Goal: Find specific page/section: Find specific page/section

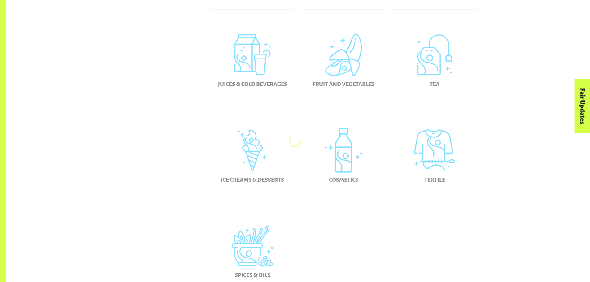
scroll to position [155, 0]
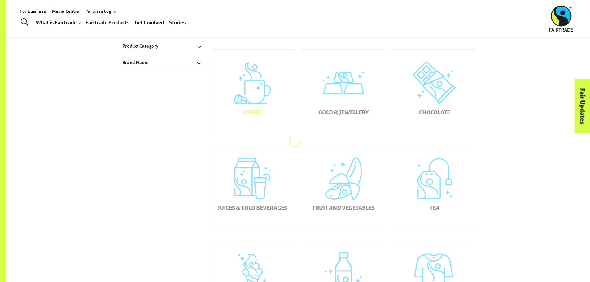
click at [267, 108] on div "Coffee" at bounding box center [252, 92] width 83 height 84
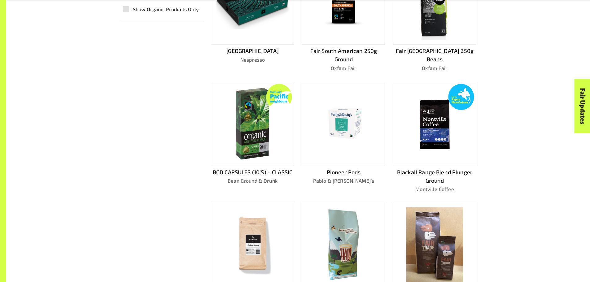
scroll to position [23, 0]
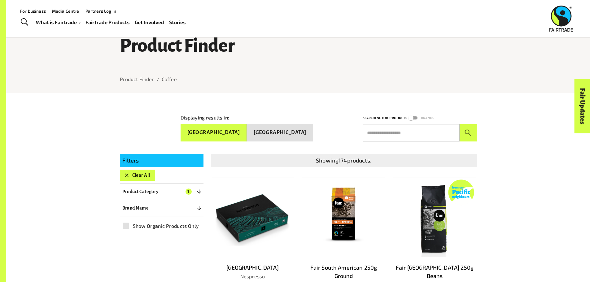
click at [247, 133] on button "[GEOGRAPHIC_DATA]" at bounding box center [214, 133] width 67 height 18
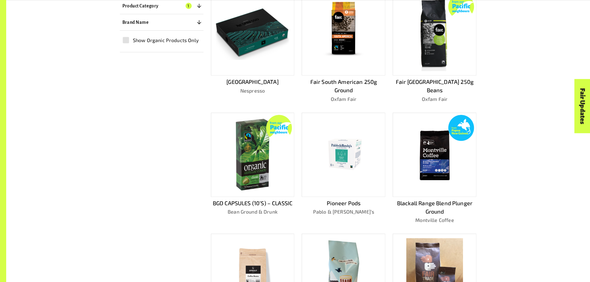
scroll to position [364, 0]
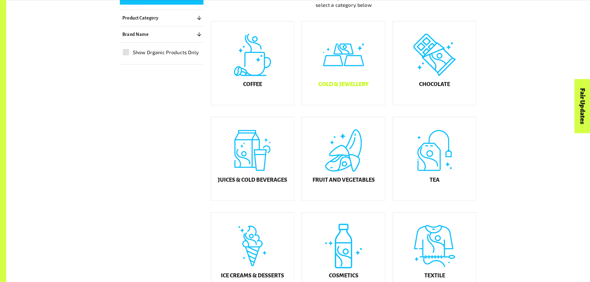
scroll to position [217, 0]
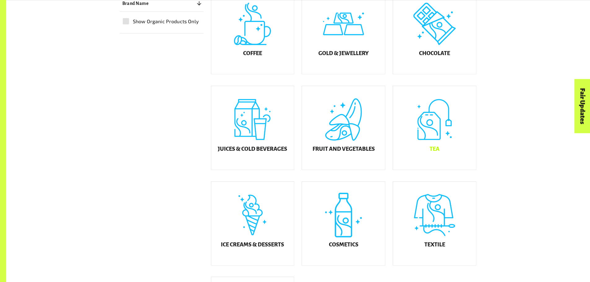
click at [411, 131] on div "Tea" at bounding box center [434, 128] width 83 height 84
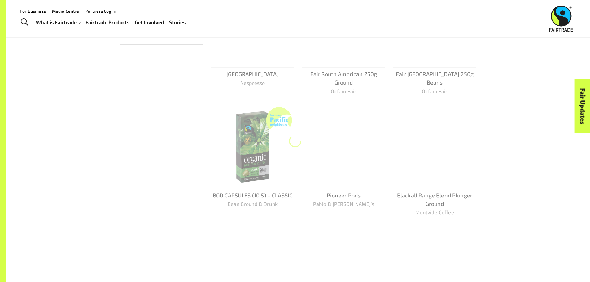
scroll to position [116, 0]
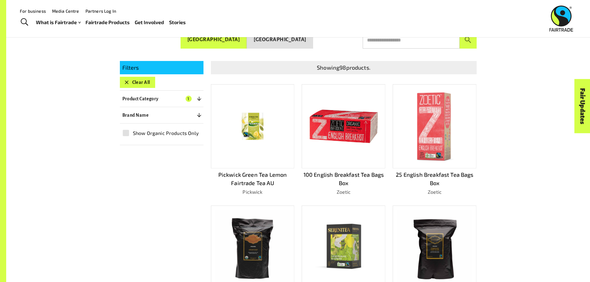
click at [256, 138] on img at bounding box center [252, 126] width 56 height 75
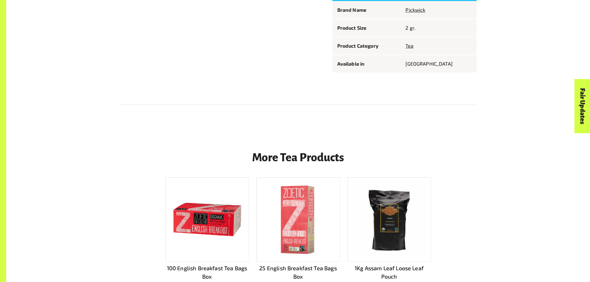
scroll to position [572, 0]
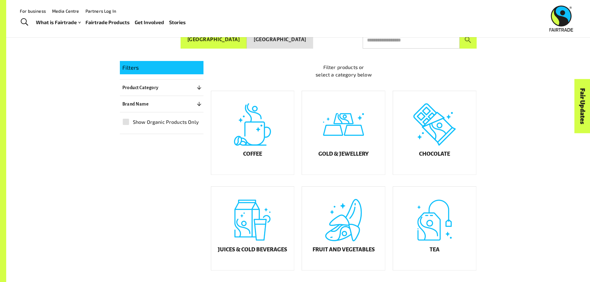
scroll to position [206, 0]
